Goal: Information Seeking & Learning: Learn about a topic

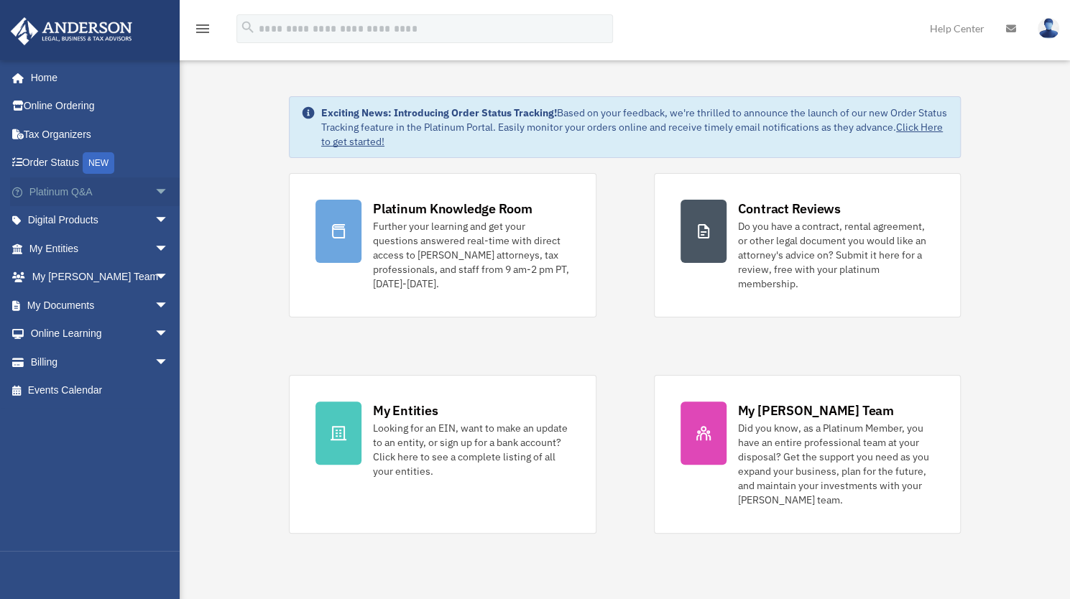
click at [69, 187] on link "Platinum Q&A arrow_drop_down" at bounding box center [100, 191] width 180 height 29
click at [154, 190] on span "arrow_drop_down" at bounding box center [168, 191] width 29 height 29
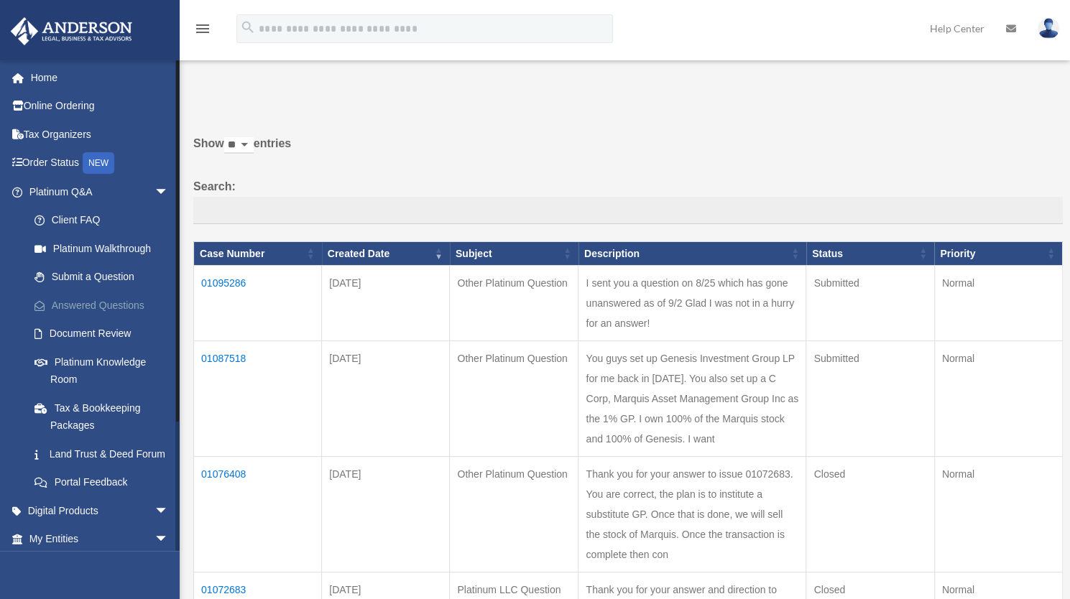
click at [124, 305] on link "Answered Questions" at bounding box center [105, 305] width 170 height 29
